Goal: Information Seeking & Learning: Learn about a topic

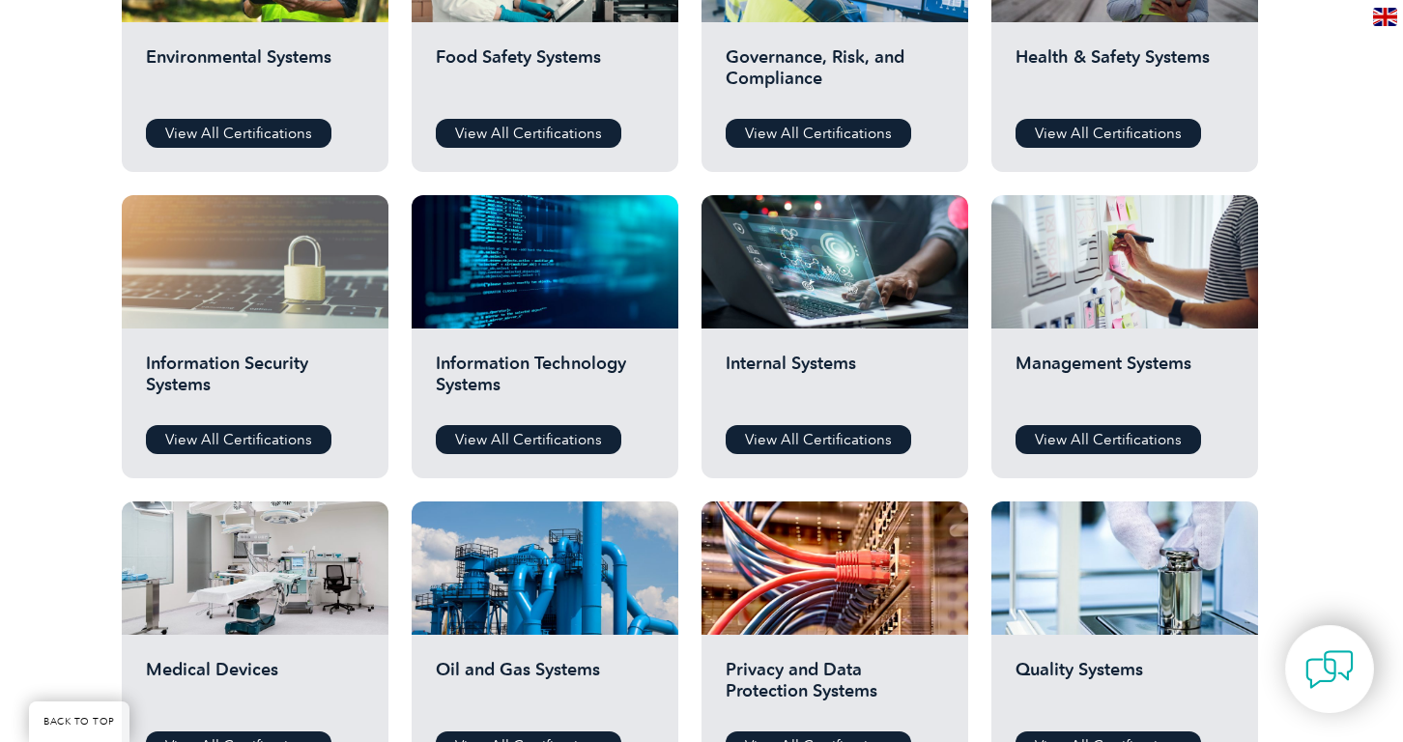
scroll to position [687, 0]
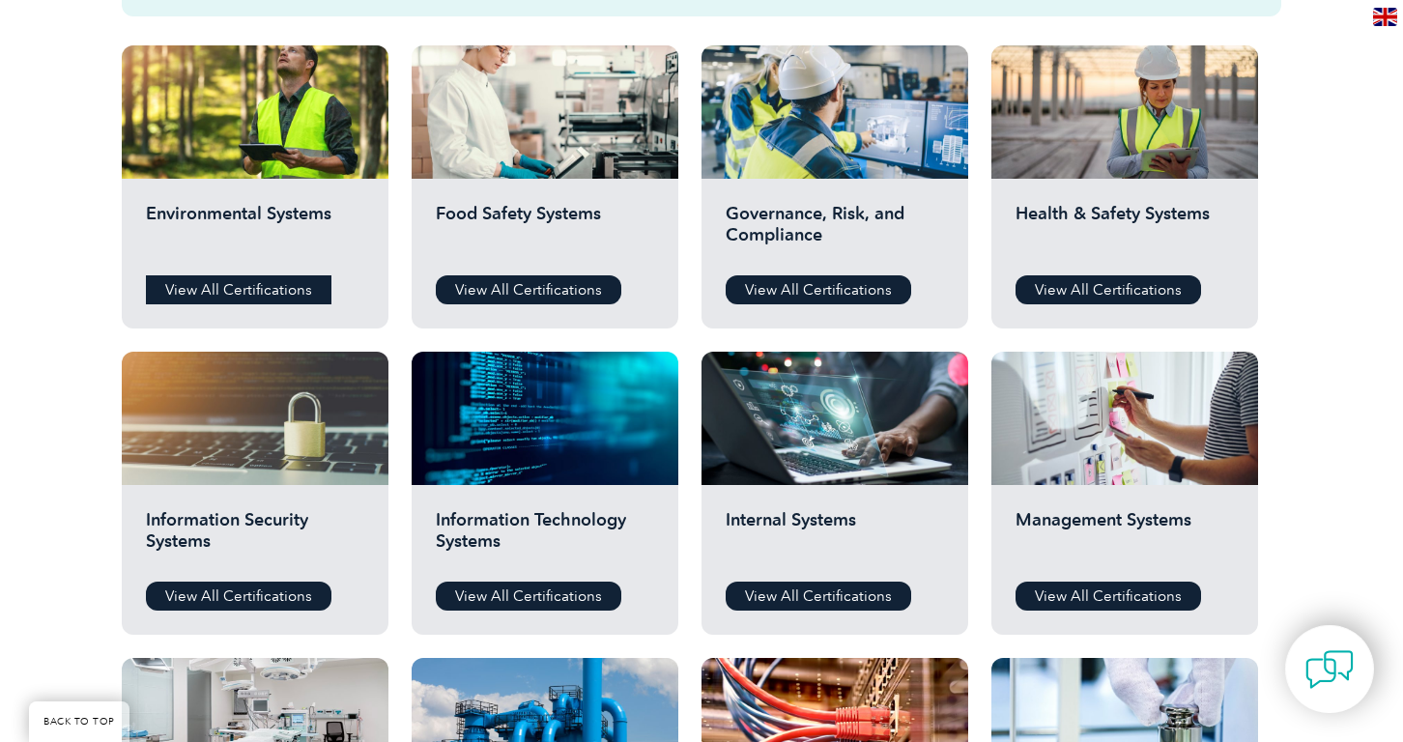
click at [218, 296] on link "View All Certifications" at bounding box center [238, 289] width 185 height 29
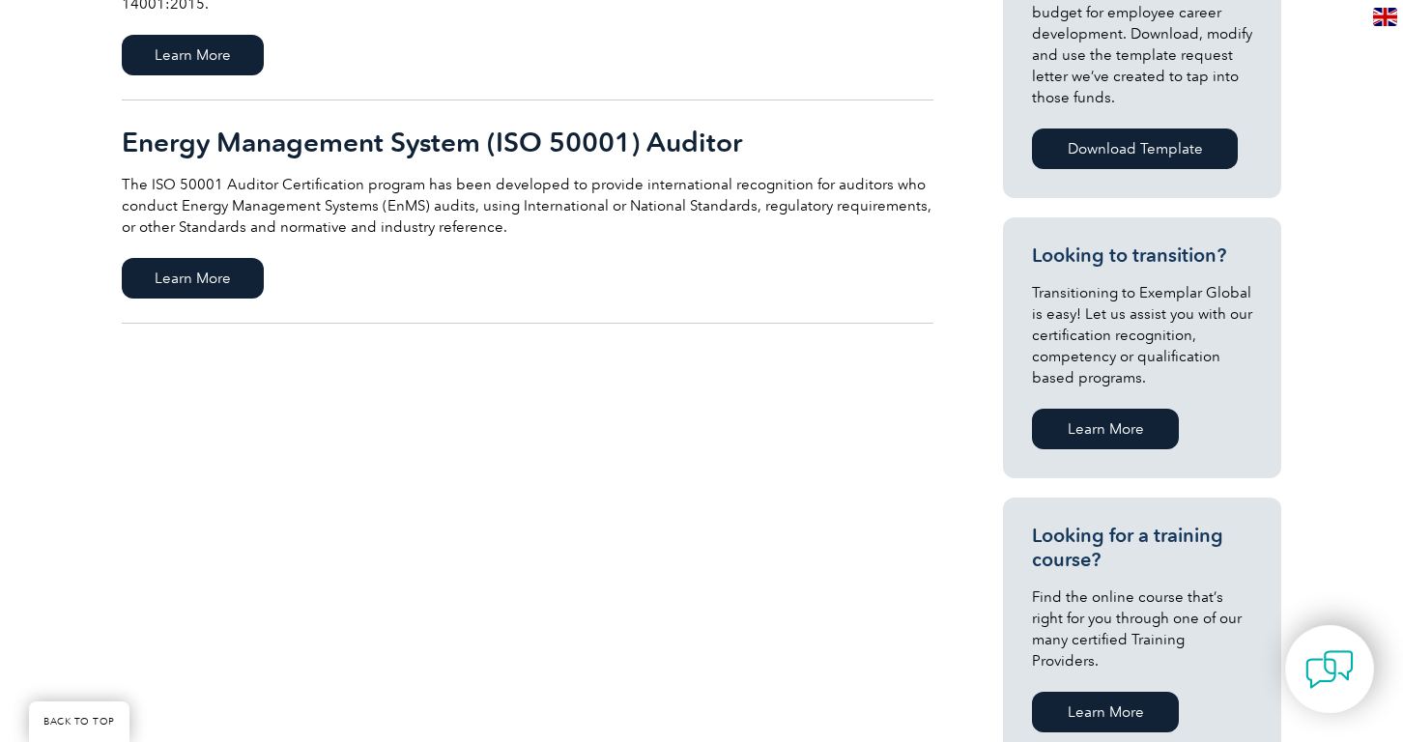
scroll to position [142, 0]
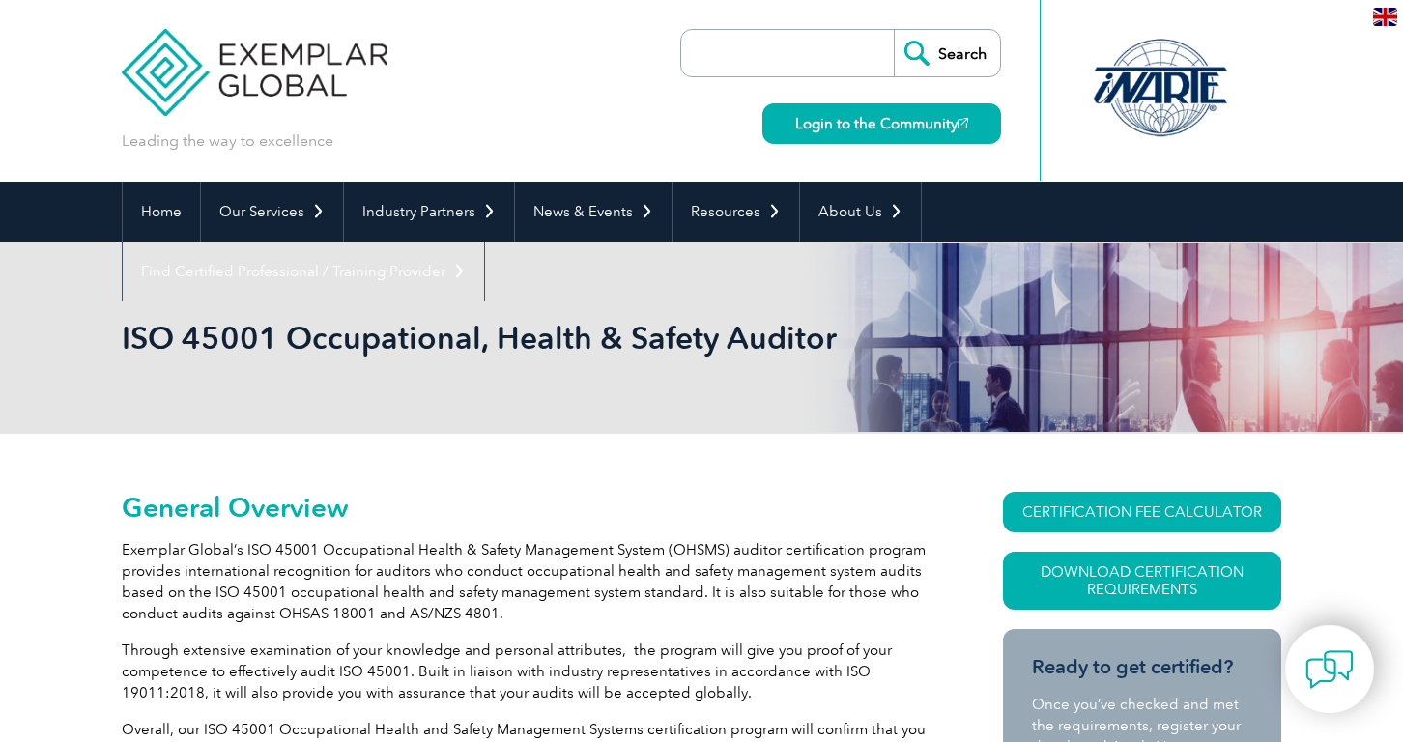
scroll to position [14, 0]
